Goal: Task Accomplishment & Management: Use online tool/utility

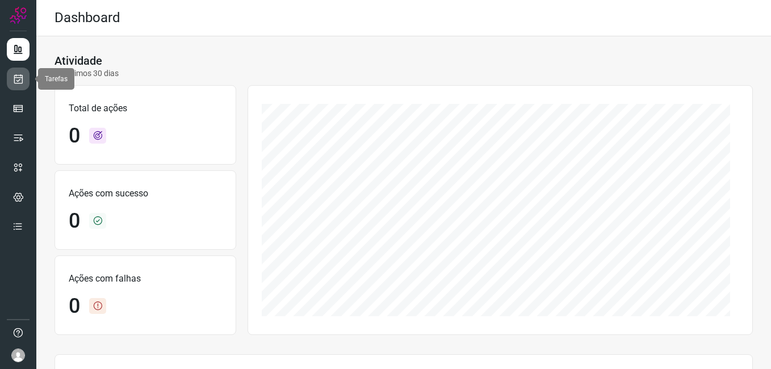
click at [14, 78] on icon at bounding box center [18, 78] width 12 height 11
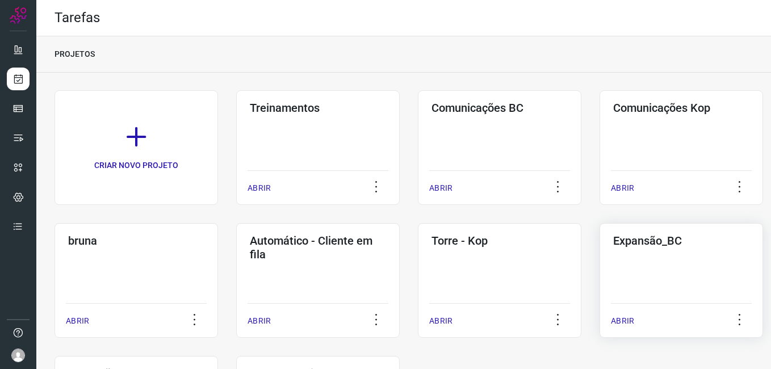
click at [618, 271] on div "Expansão_BC ABRIR" at bounding box center [680, 280] width 163 height 115
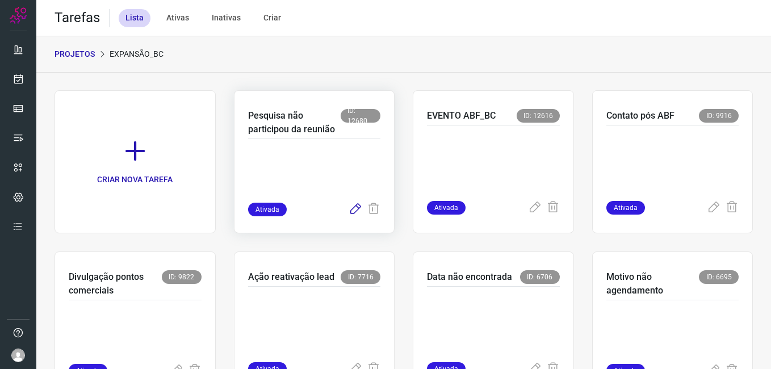
click at [348, 209] on icon at bounding box center [355, 210] width 14 height 14
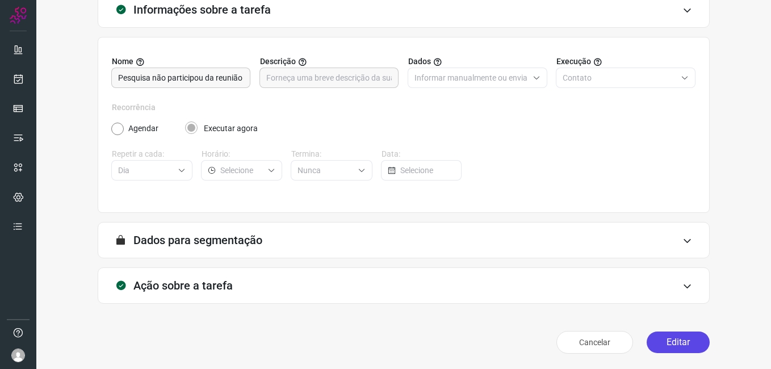
scroll to position [74, 0]
click at [677, 335] on button "Editar" at bounding box center [677, 342] width 63 height 22
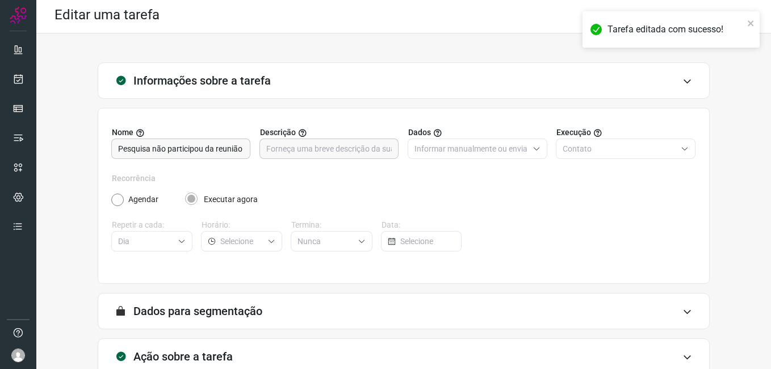
scroll to position [0, 0]
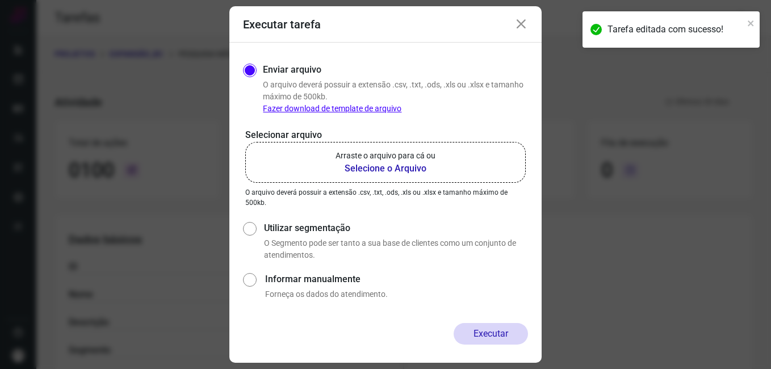
click at [358, 174] on b "Selecione o Arquivo" at bounding box center [385, 169] width 100 height 14
click at [0, 0] on input "Arraste o arquivo para cá ou Selecione o Arquivo" at bounding box center [0, 0] width 0 height 0
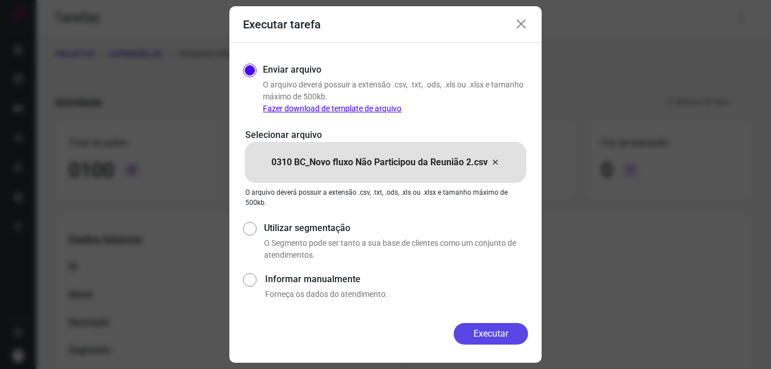
click at [476, 332] on button "Executar" at bounding box center [490, 334] width 74 height 22
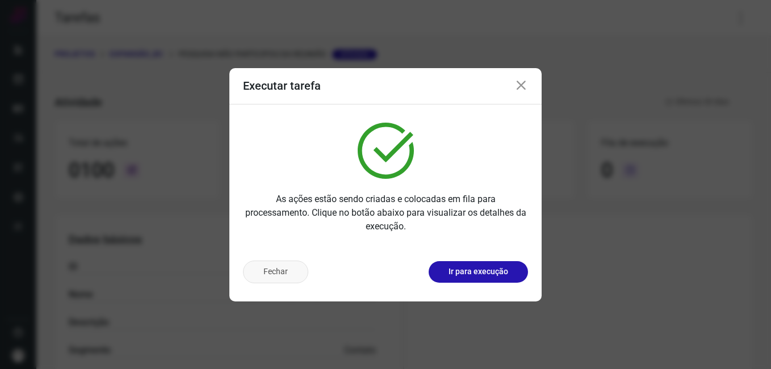
click at [278, 267] on button "Fechar" at bounding box center [275, 271] width 65 height 23
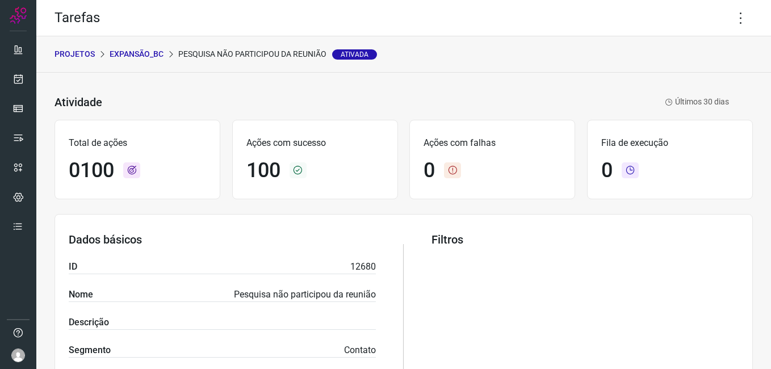
click at [131, 54] on p "Expansão_BC" at bounding box center [137, 54] width 54 height 12
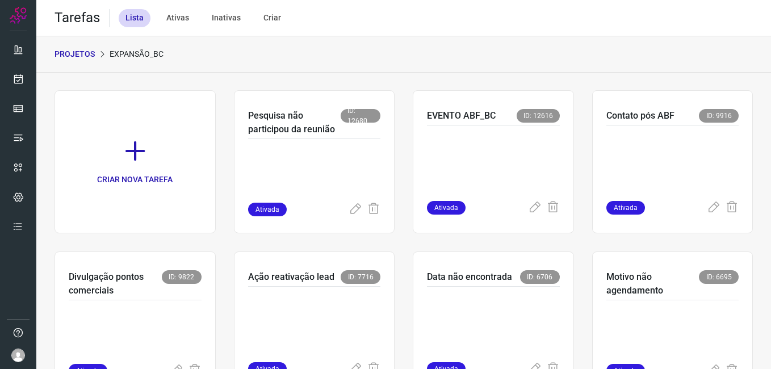
click at [80, 48] on p "PROJETOS" at bounding box center [74, 54] width 40 height 12
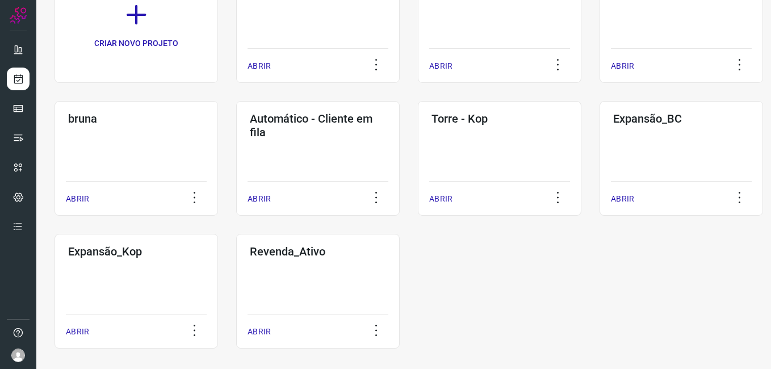
scroll to position [130, 0]
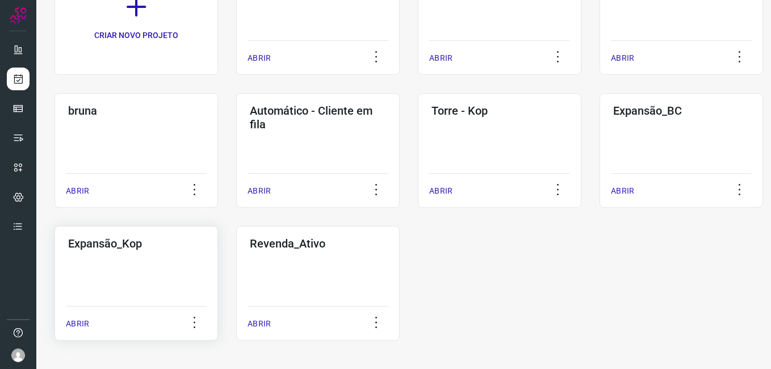
click at [141, 282] on div "Expansão_Kop ABRIR" at bounding box center [135, 283] width 163 height 115
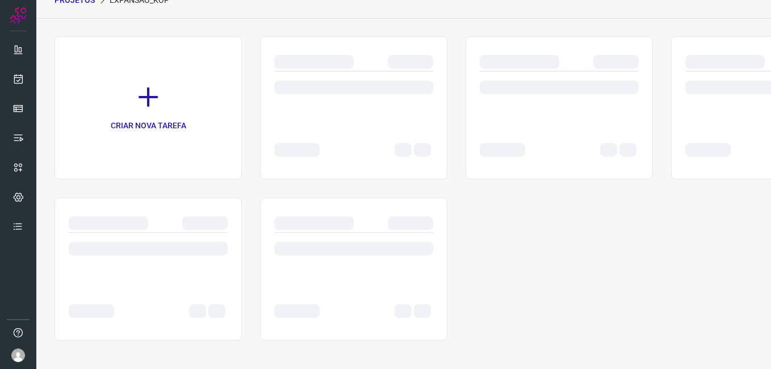
scroll to position [54, 0]
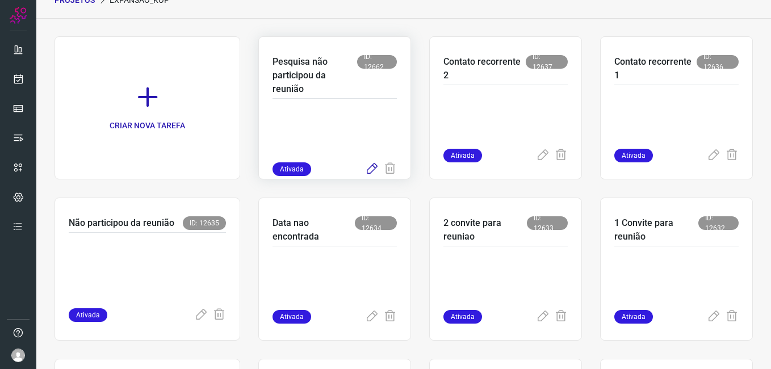
click at [368, 168] on icon at bounding box center [372, 169] width 14 height 14
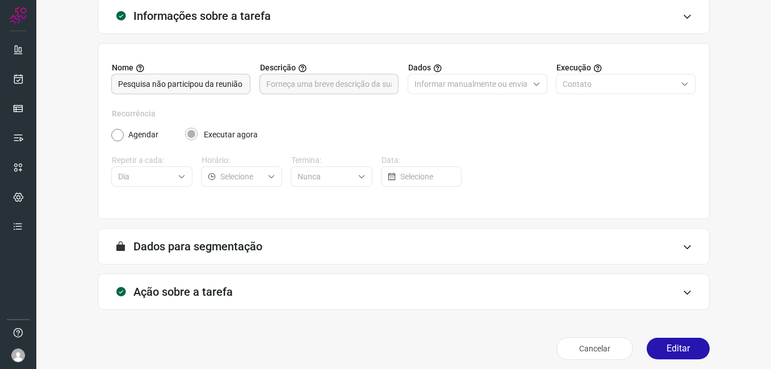
scroll to position [74, 0]
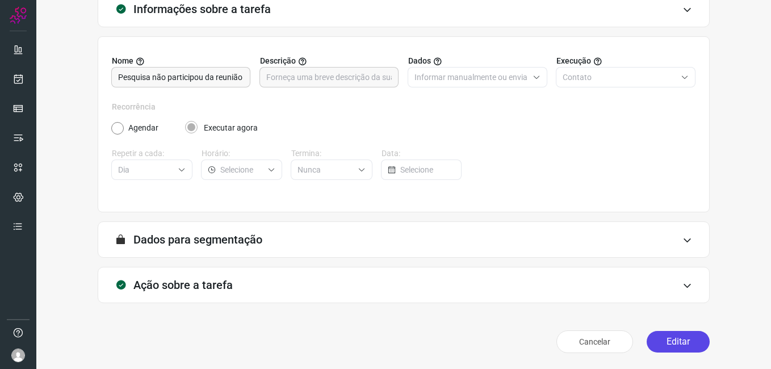
click at [688, 344] on button "Editar" at bounding box center [677, 342] width 63 height 22
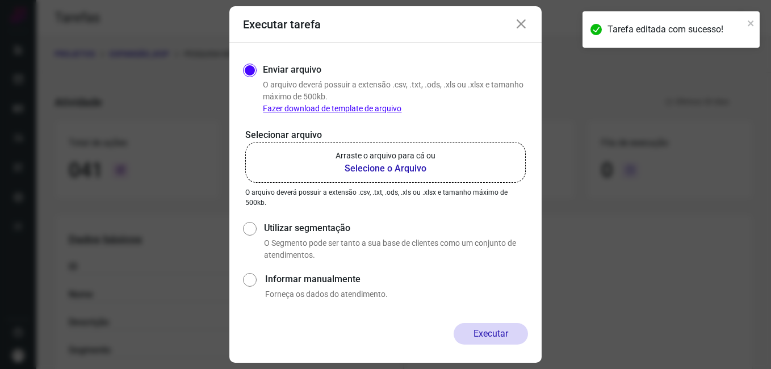
click at [375, 170] on b "Selecione o Arquivo" at bounding box center [385, 169] width 100 height 14
click at [0, 0] on input "Arraste o arquivo para cá ou Selecione o Arquivo" at bounding box center [0, 0] width 0 height 0
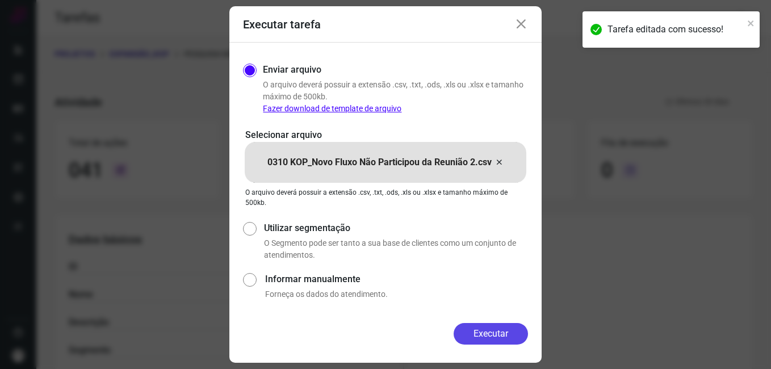
click at [462, 327] on button "Executar" at bounding box center [490, 334] width 74 height 22
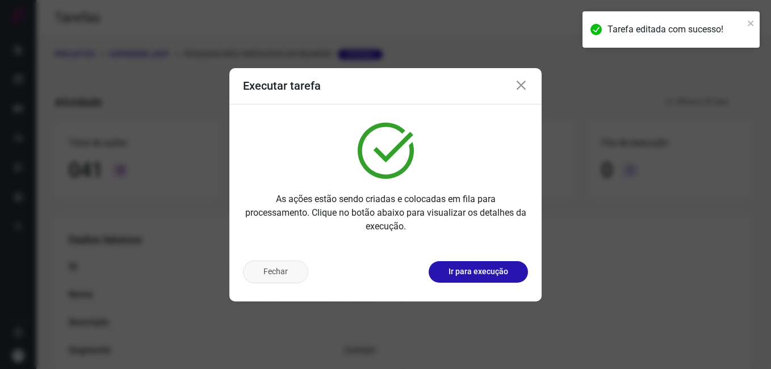
click at [274, 276] on button "Fechar" at bounding box center [275, 271] width 65 height 23
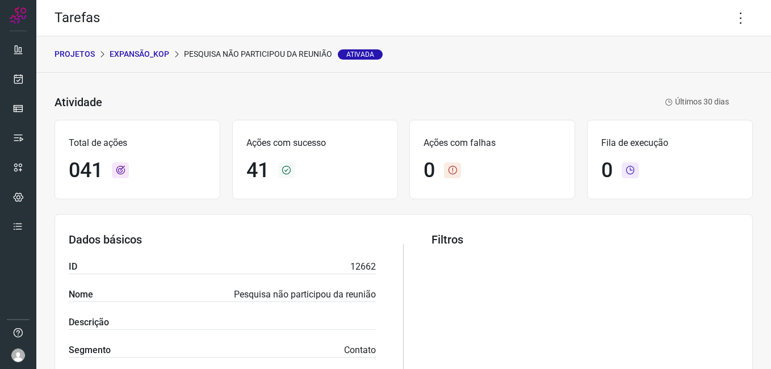
click at [77, 58] on p "PROJETOS" at bounding box center [74, 54] width 40 height 12
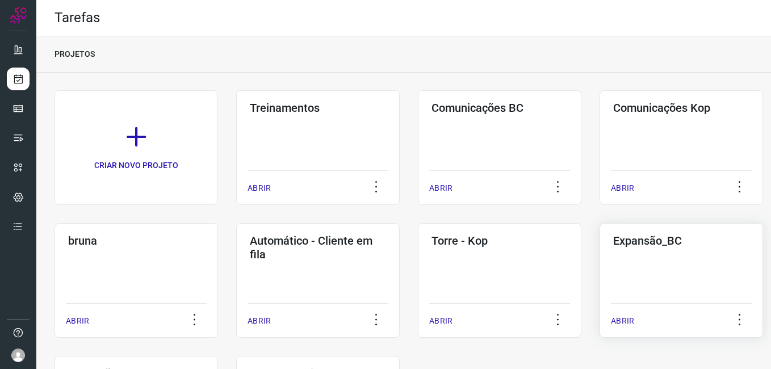
click at [661, 276] on div "Expansão_BC ABRIR" at bounding box center [680, 280] width 163 height 115
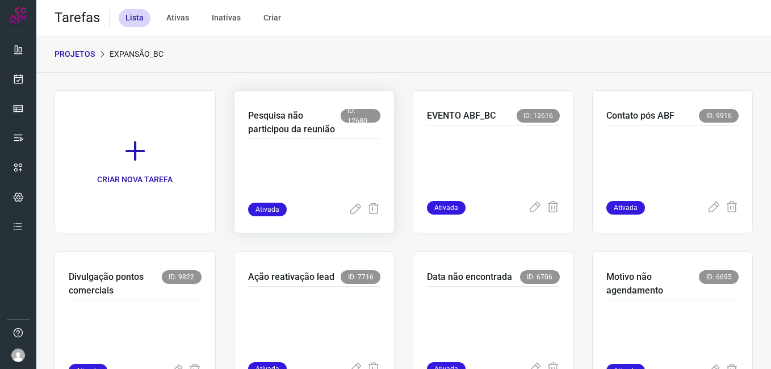
click at [323, 182] on p at bounding box center [314, 174] width 133 height 57
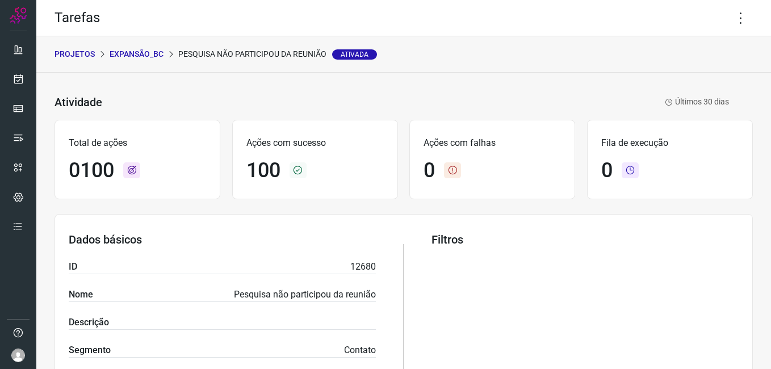
click at [79, 49] on p "PROJETOS" at bounding box center [74, 54] width 40 height 12
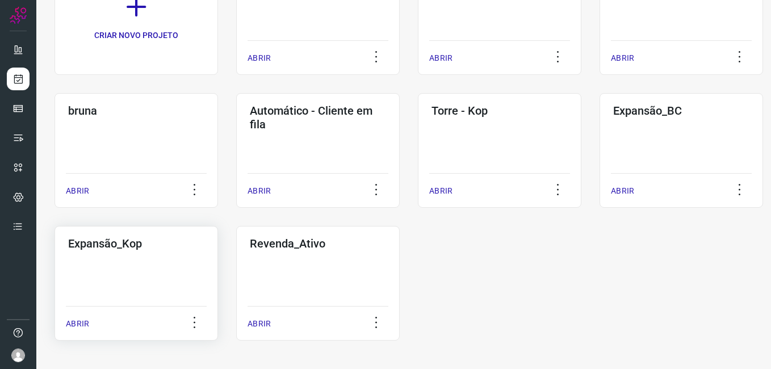
click at [146, 277] on div "Expansão_Kop ABRIR" at bounding box center [135, 283] width 163 height 115
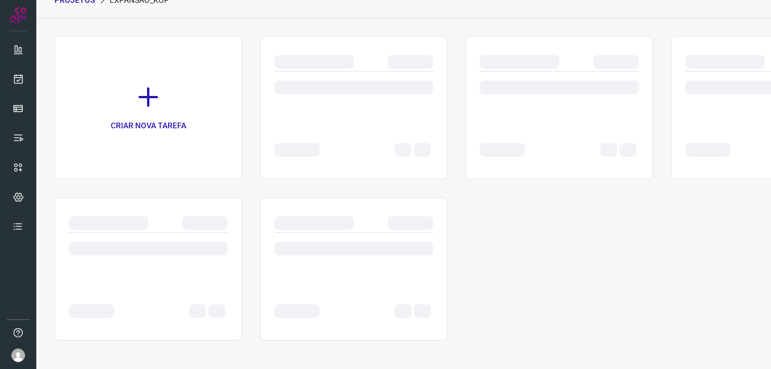
scroll to position [54, 0]
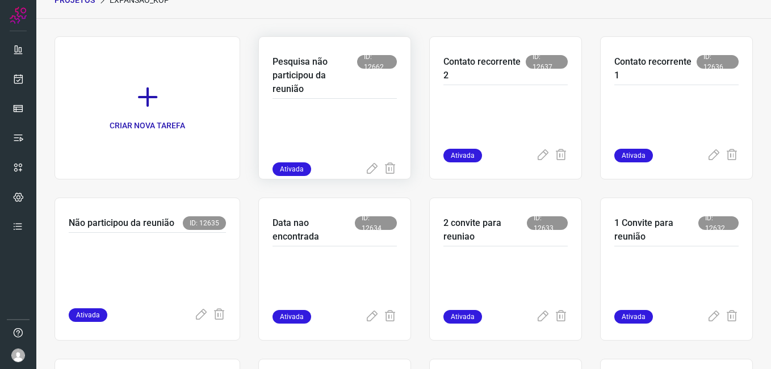
click at [306, 122] on p at bounding box center [334, 134] width 124 height 57
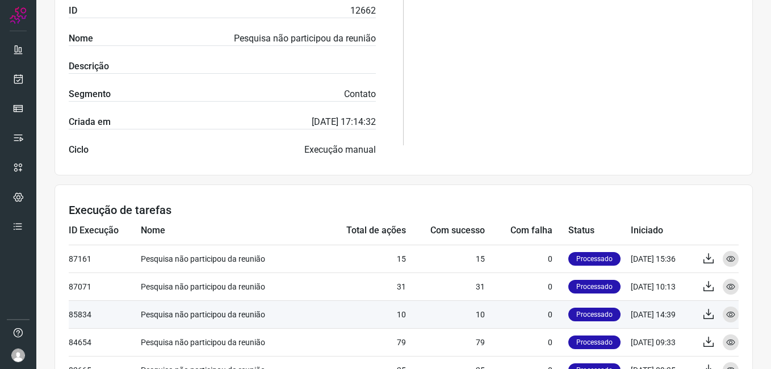
scroll to position [338, 0]
